Goal: Information Seeking & Learning: Learn about a topic

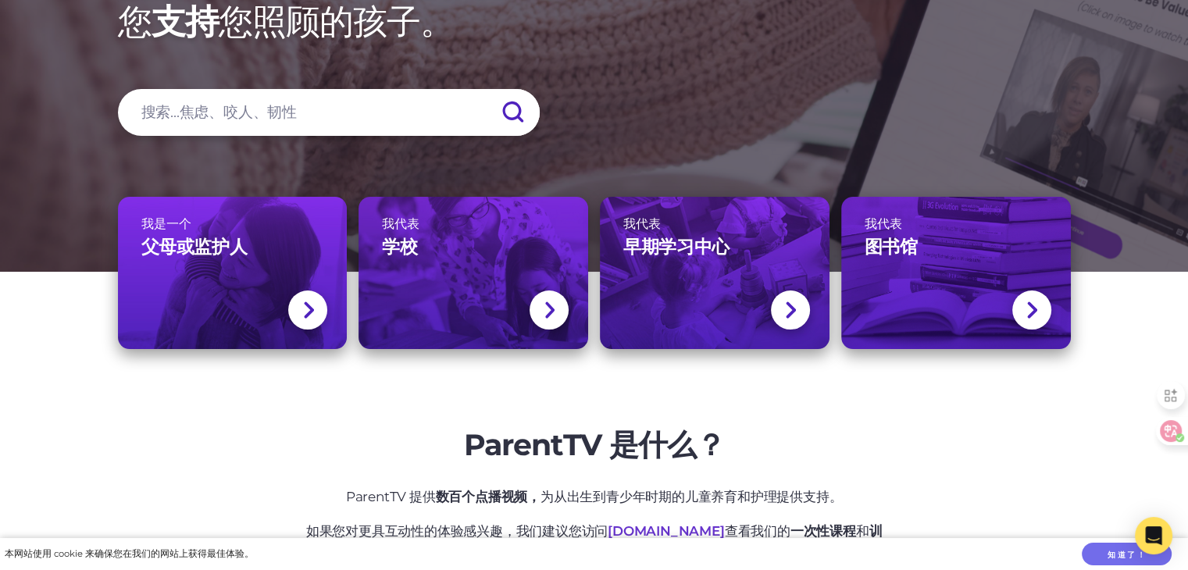
scroll to position [234, 0]
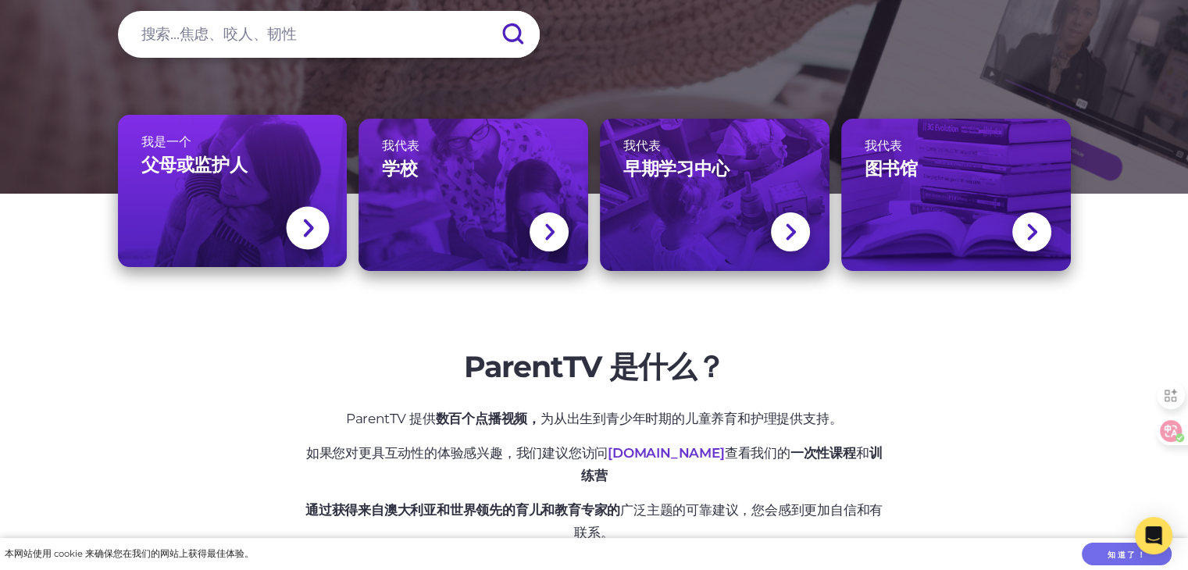
click at [234, 202] on link "我是一个 父母或监护人" at bounding box center [233, 191] width 230 height 152
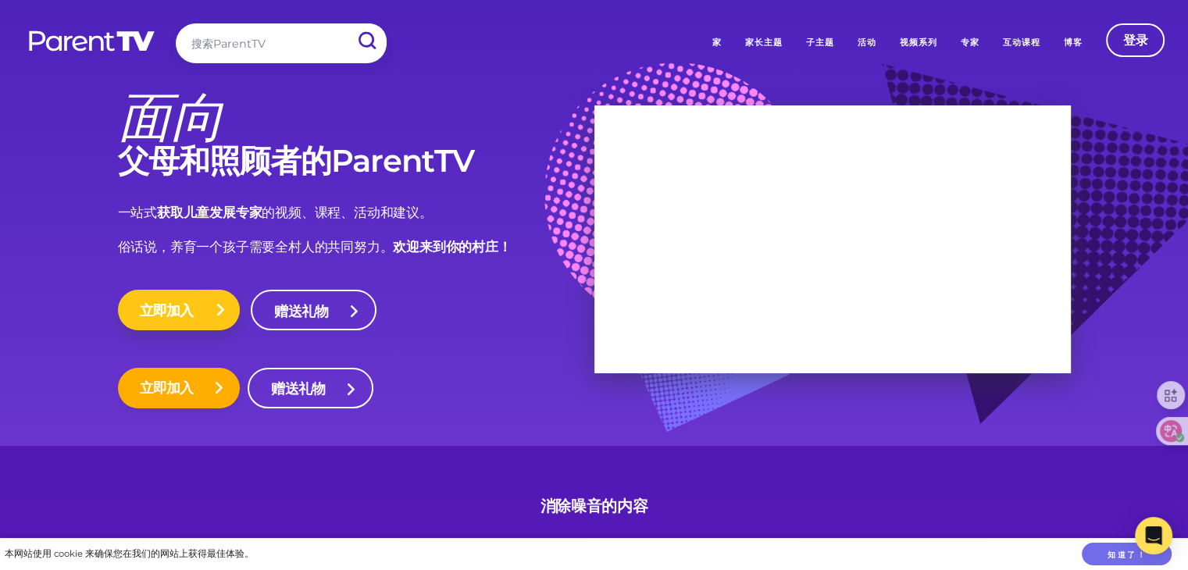
click at [162, 306] on font "立即加入" at bounding box center [167, 311] width 54 height 17
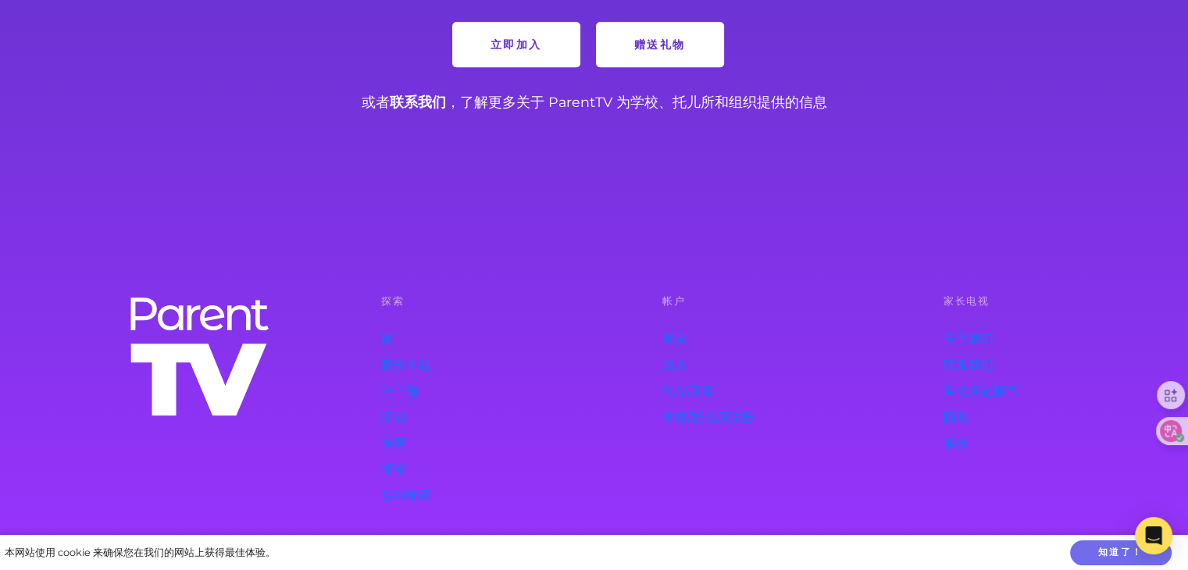
scroll to position [1332, 0]
click at [414, 362] on font "家长主题" at bounding box center [406, 364] width 50 height 15
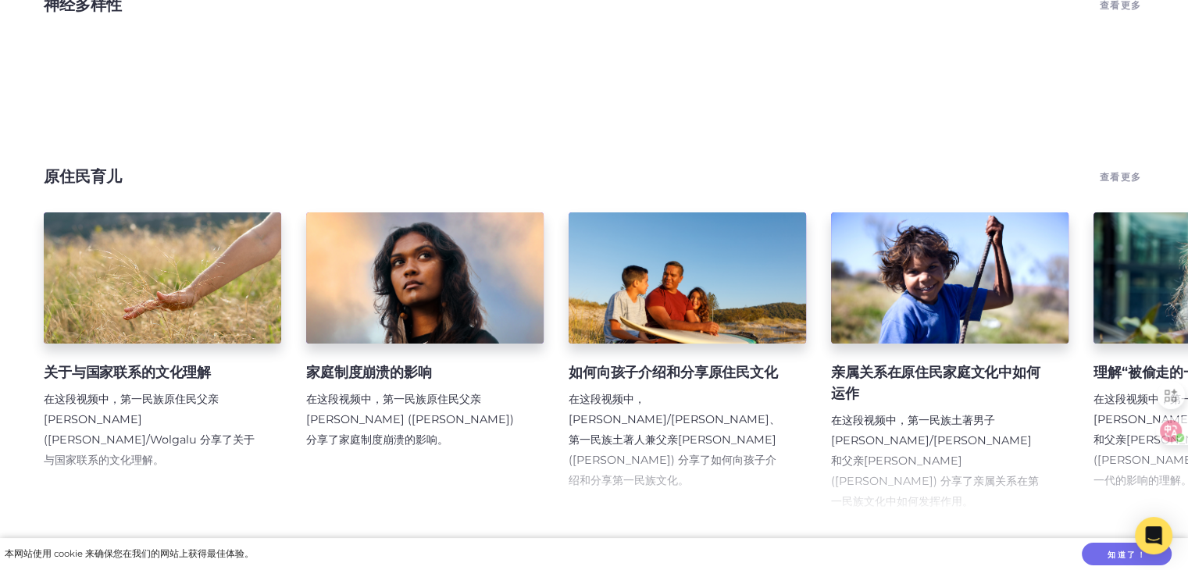
scroll to position [312, 0]
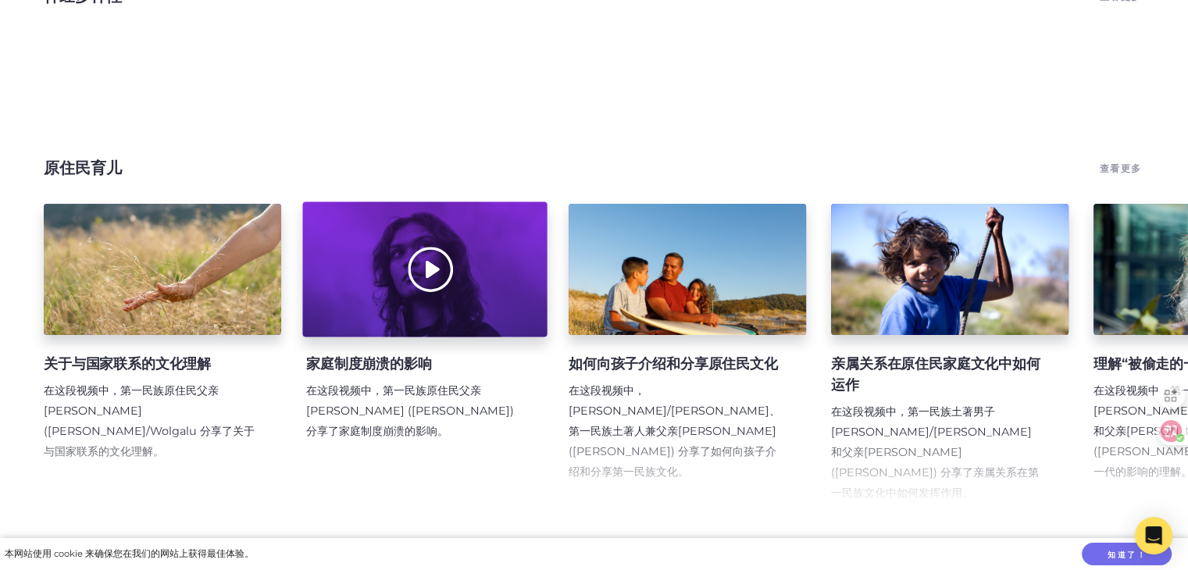
click at [430, 280] on div at bounding box center [424, 269] width 244 height 135
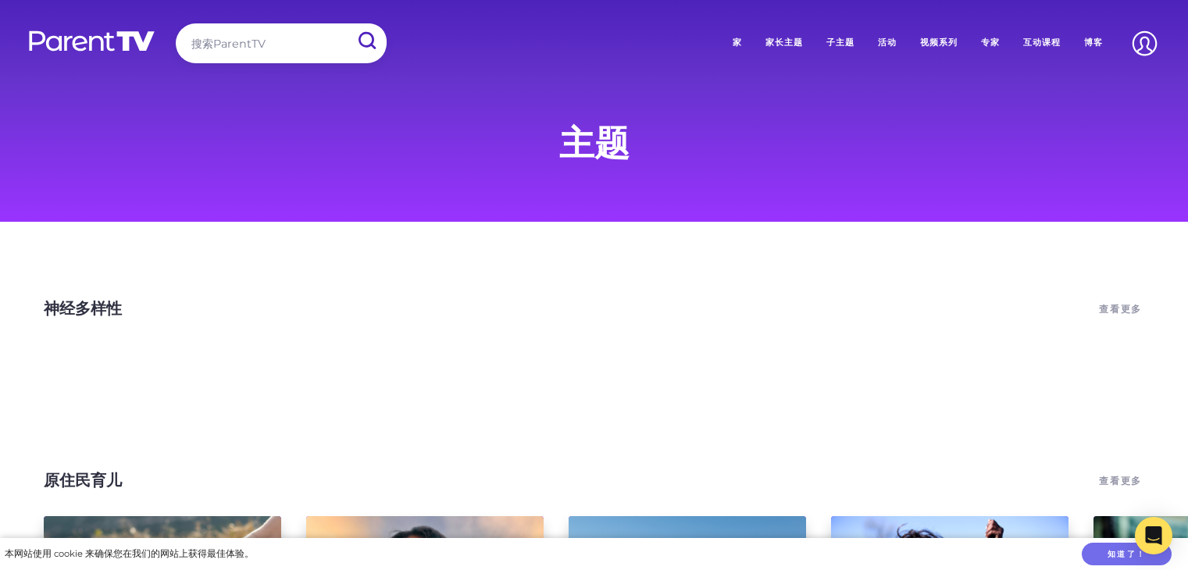
scroll to position [312, 0]
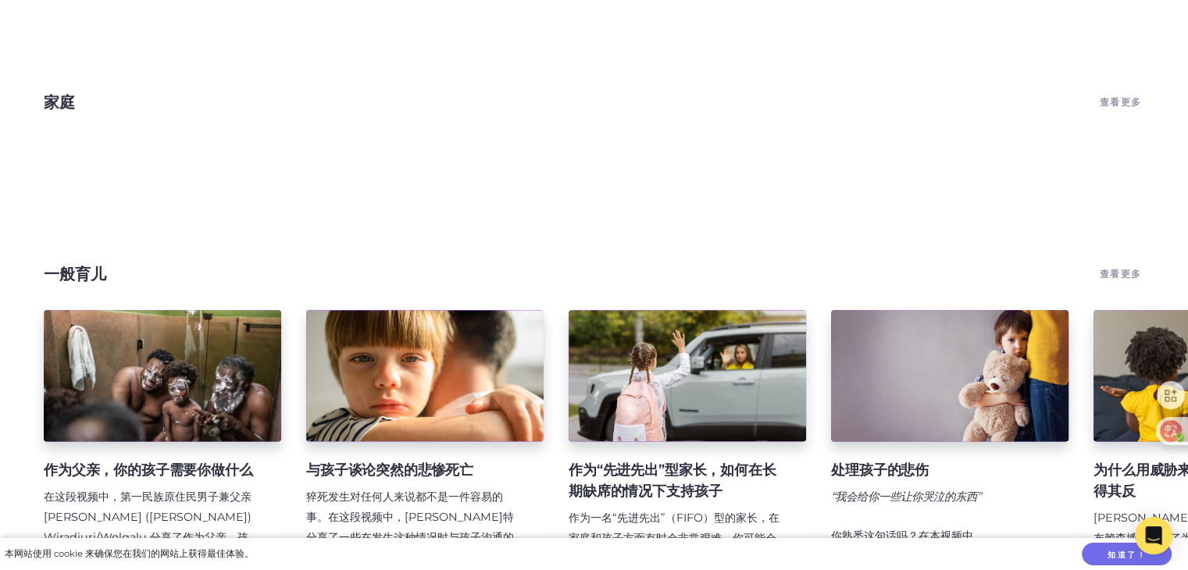
scroll to position [1953, 0]
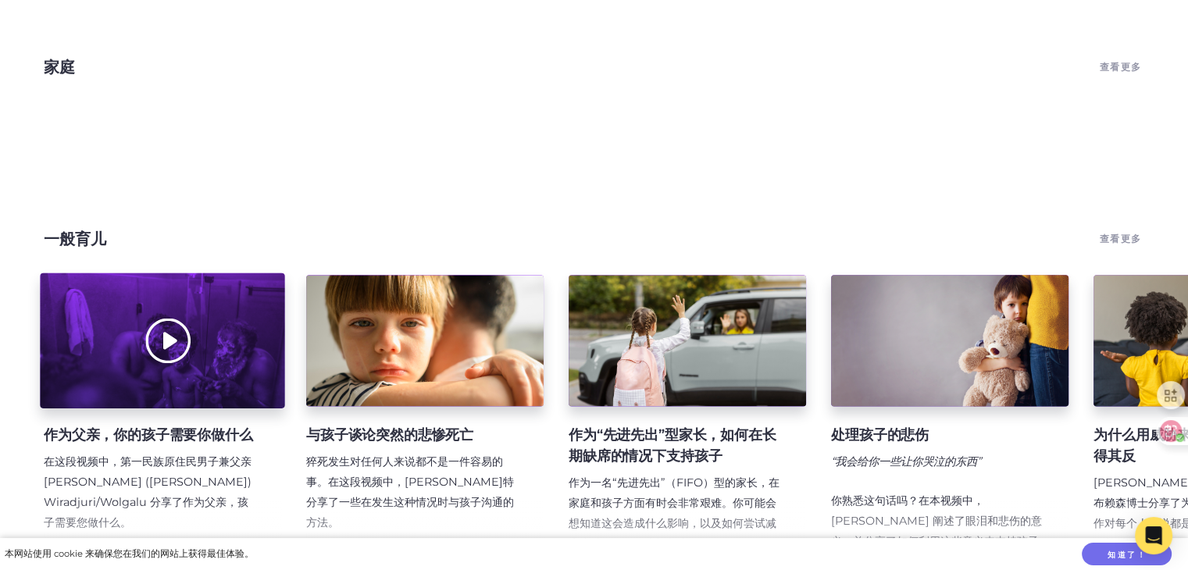
click at [129, 351] on div at bounding box center [162, 340] width 244 height 135
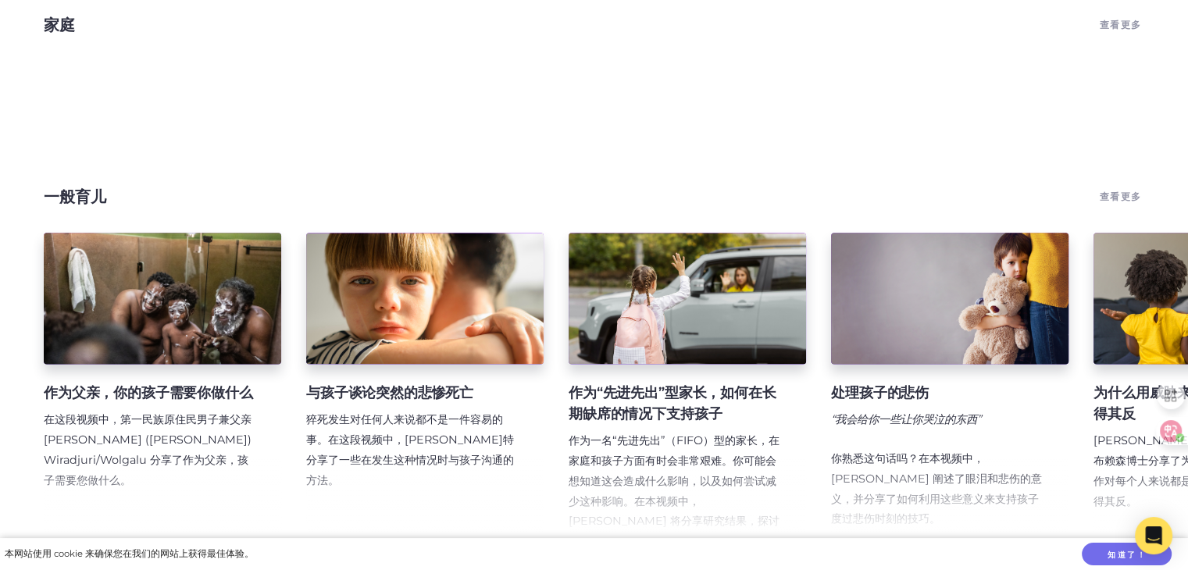
scroll to position [2109, 0]
